Goal: Transaction & Acquisition: Subscribe to service/newsletter

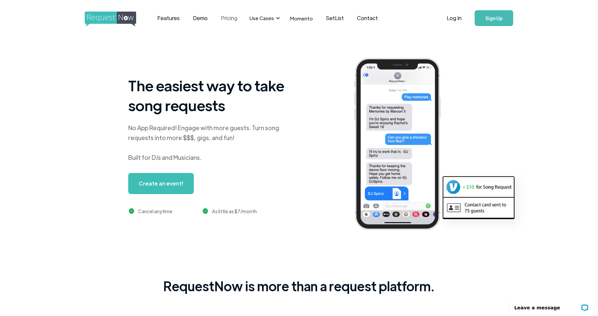
click at [232, 17] on link "Pricing" at bounding box center [229, 18] width 30 height 20
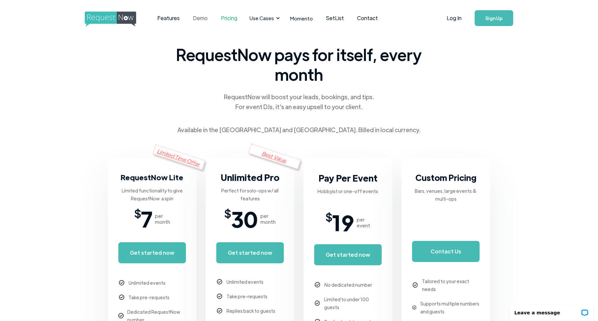
click at [203, 20] on link "Demo" at bounding box center [200, 18] width 28 height 20
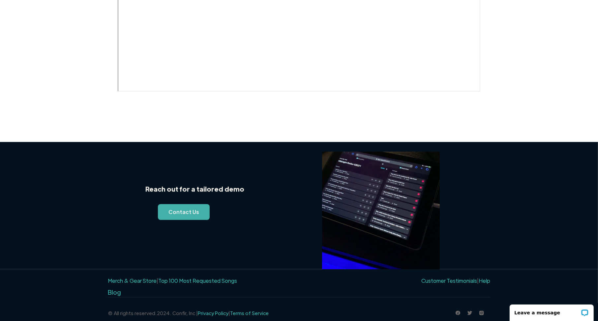
scroll to position [373, 0]
